Goal: Information Seeking & Learning: Learn about a topic

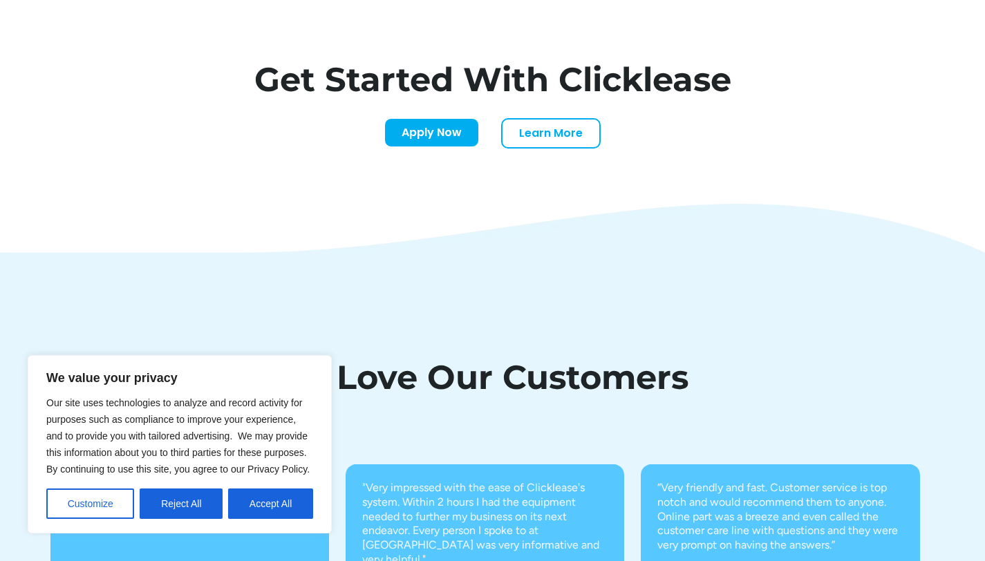
scroll to position [4810, 0]
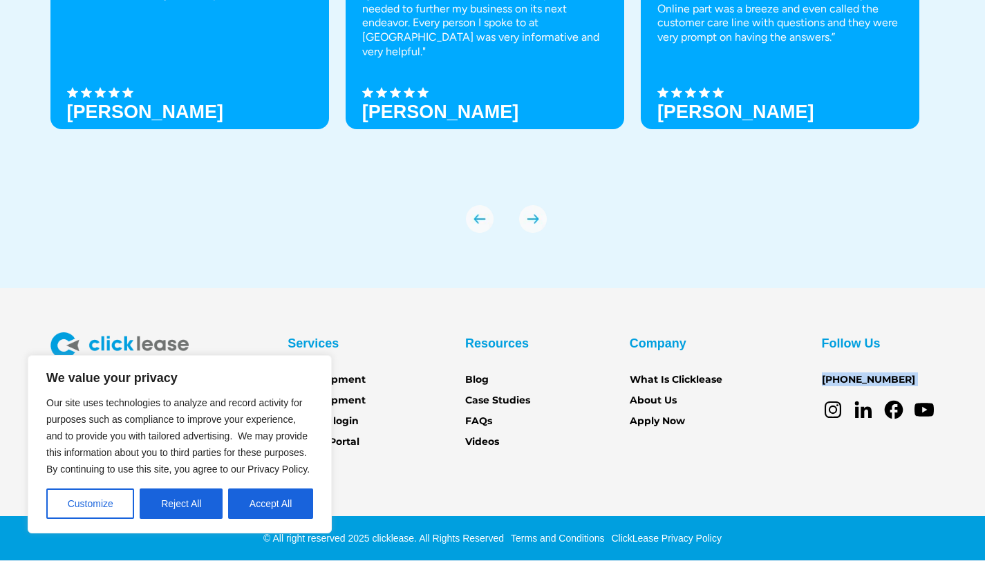
drag, startPoint x: 904, startPoint y: 384, endPoint x: 810, endPoint y: 375, distance: 95.2
click at [810, 375] on div "Services Get Equipment Sell Equipment Account login Partner Portal Resources Bl…" at bounding box center [492, 392] width 885 height 118
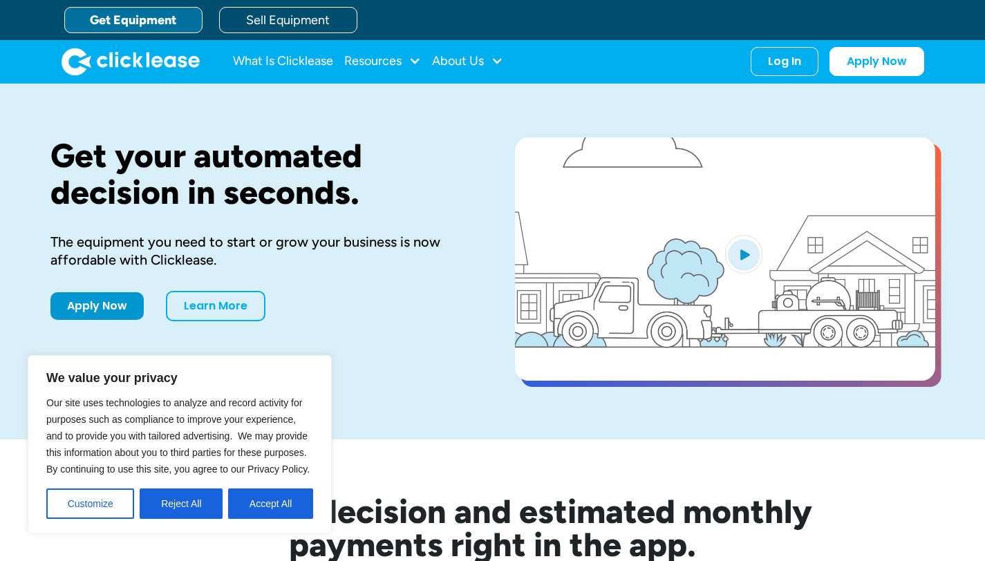
scroll to position [0, 0]
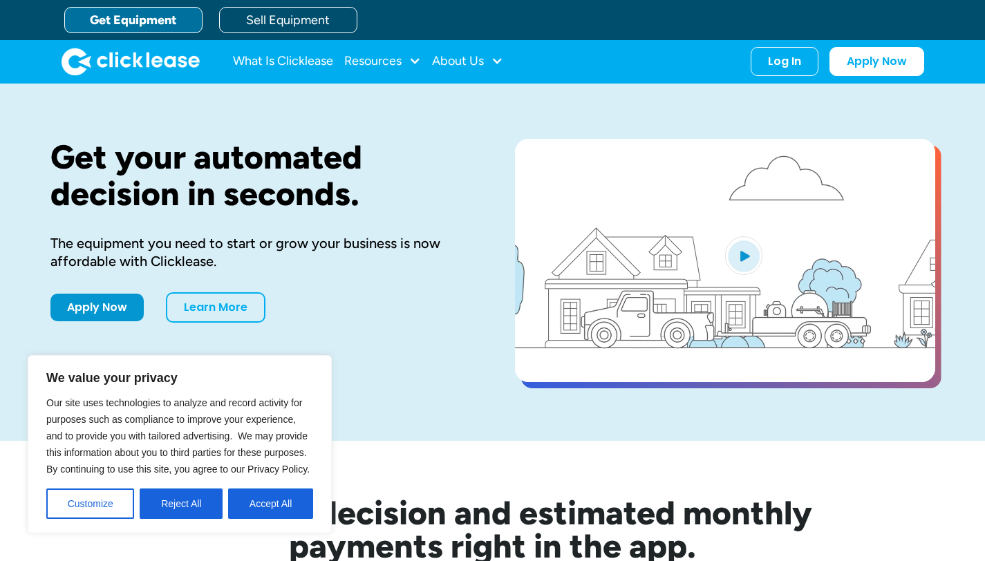
click at [170, 21] on link "Get Equipment" at bounding box center [133, 20] width 138 height 26
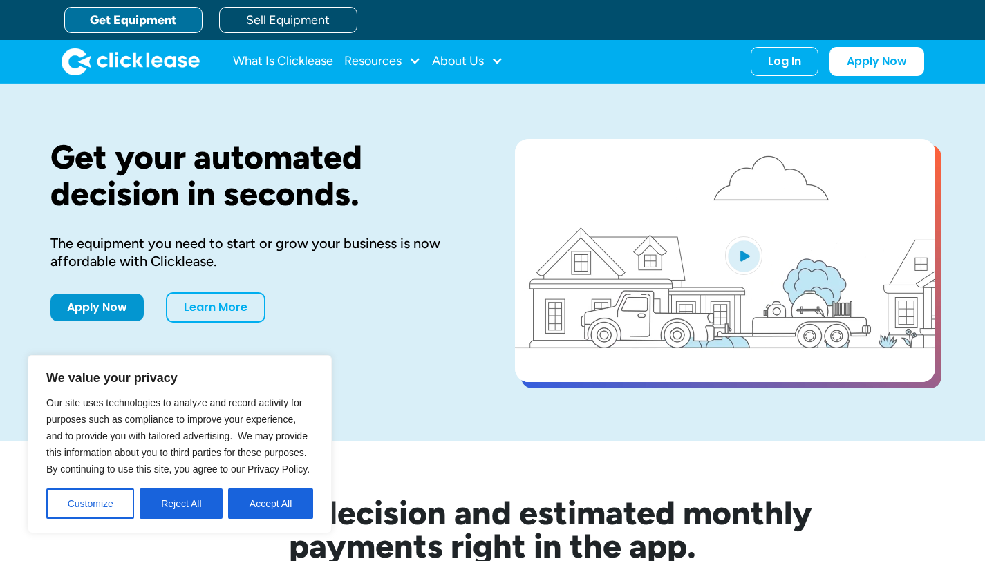
click at [154, 15] on link "Get Equipment" at bounding box center [133, 20] width 138 height 26
